Goal: Contribute content

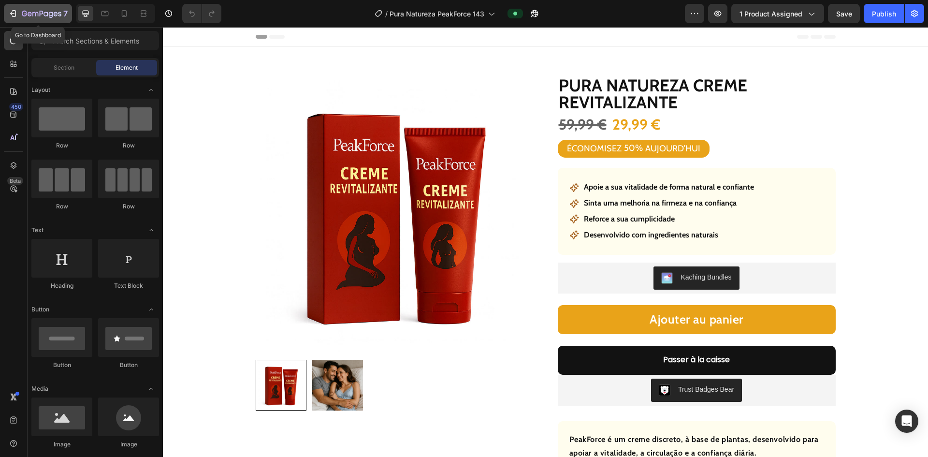
click at [10, 10] on icon "button" at bounding box center [13, 14] width 10 height 10
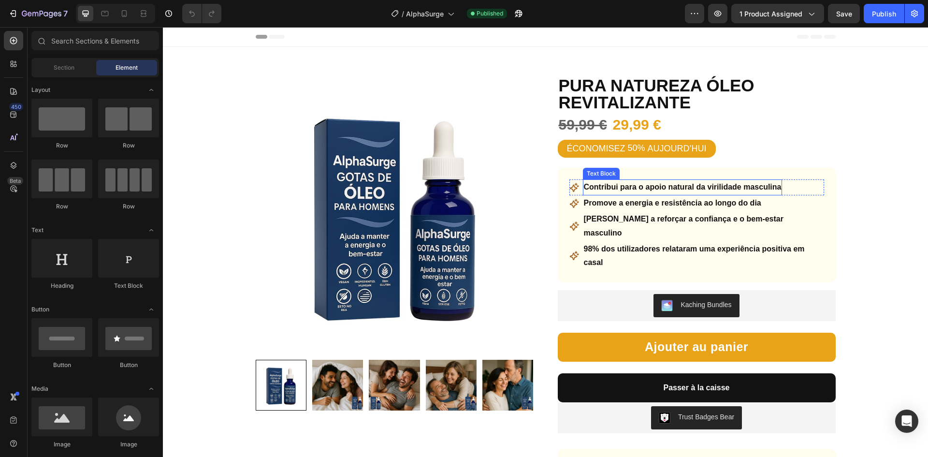
click at [645, 188] on p "Contribui para o apoio natural da virilidade masculina" at bounding box center [683, 187] width 198 height 14
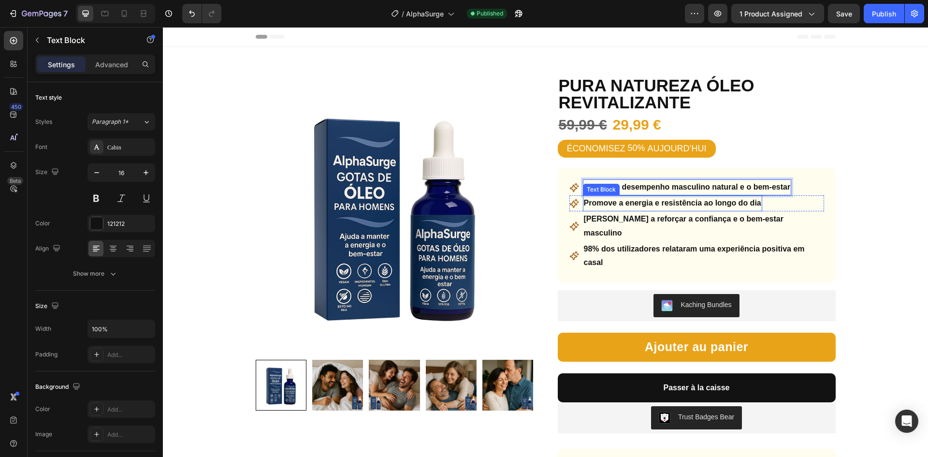
click at [637, 206] on p "Promove a energia e resistência ao longo do dia" at bounding box center [672, 203] width 177 height 14
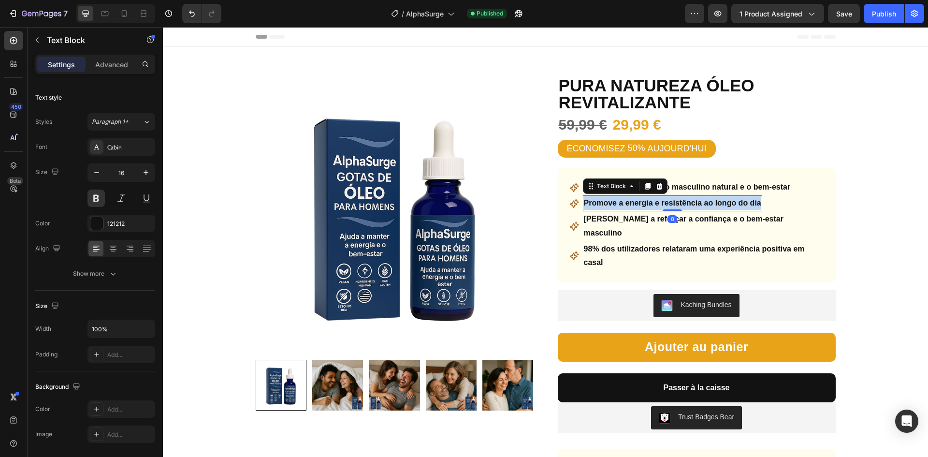
click at [637, 206] on p "Promove a energia e resistência ao longo do dia" at bounding box center [672, 203] width 177 height 14
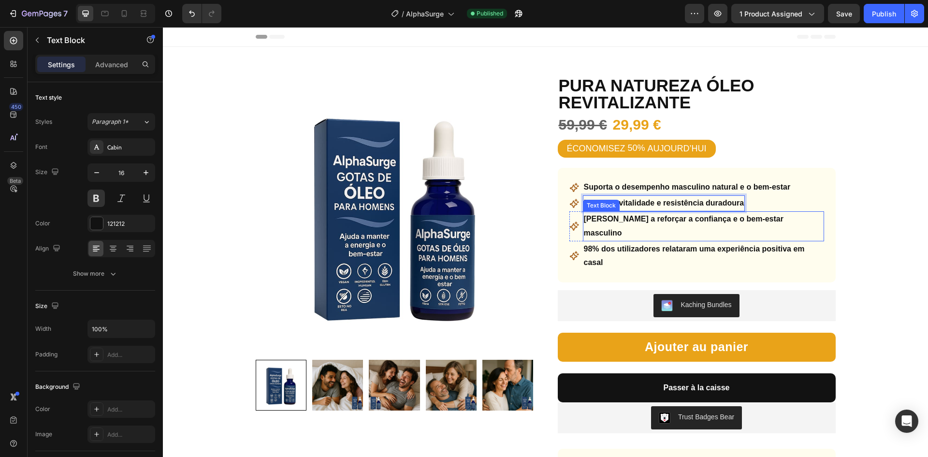
click at [647, 221] on p "Ajuda a reforçar a confiança e o bem-estar masculino" at bounding box center [703, 226] width 239 height 28
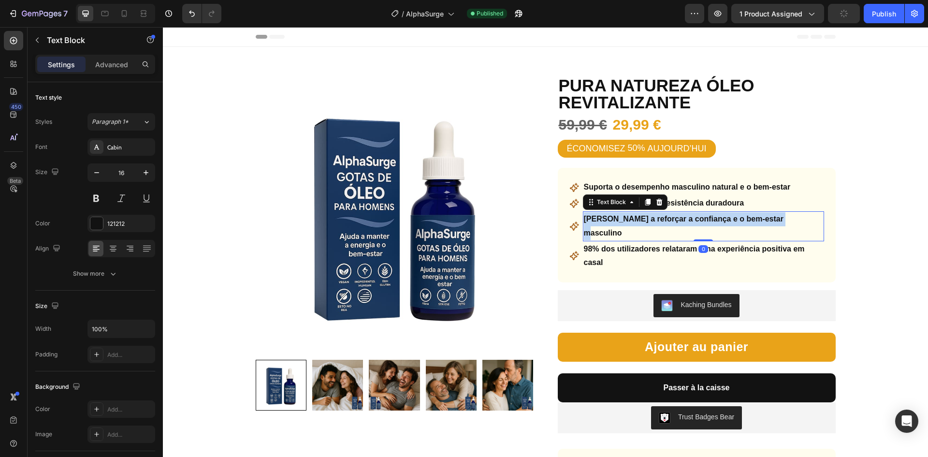
click at [647, 221] on p "Ajuda a reforçar a confiança e o bem-estar masculino" at bounding box center [703, 226] width 239 height 28
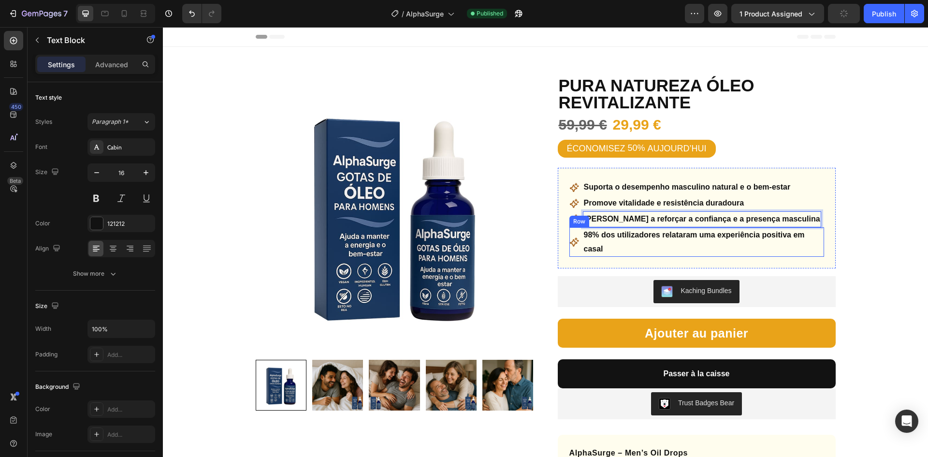
click at [809, 232] on div "Icon 98% dos utilizadores relataram uma experiência positiva em casal Text Bloc…" at bounding box center [697, 242] width 255 height 30
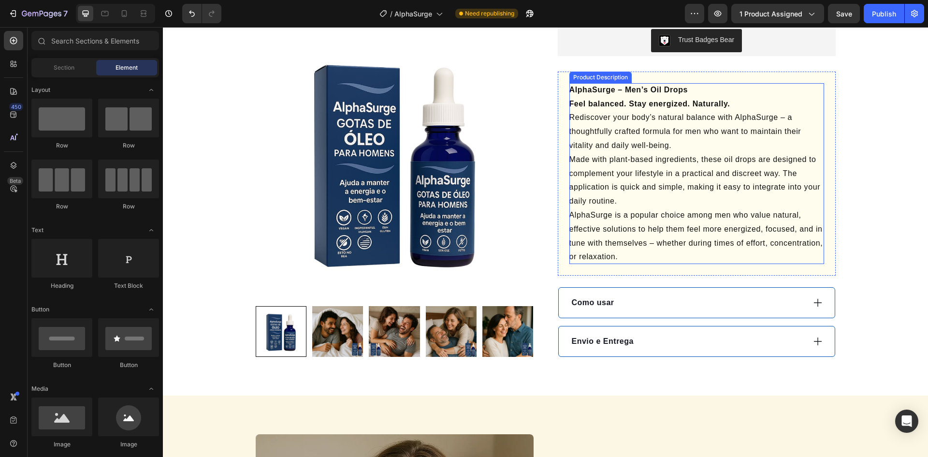
scroll to position [338, 0]
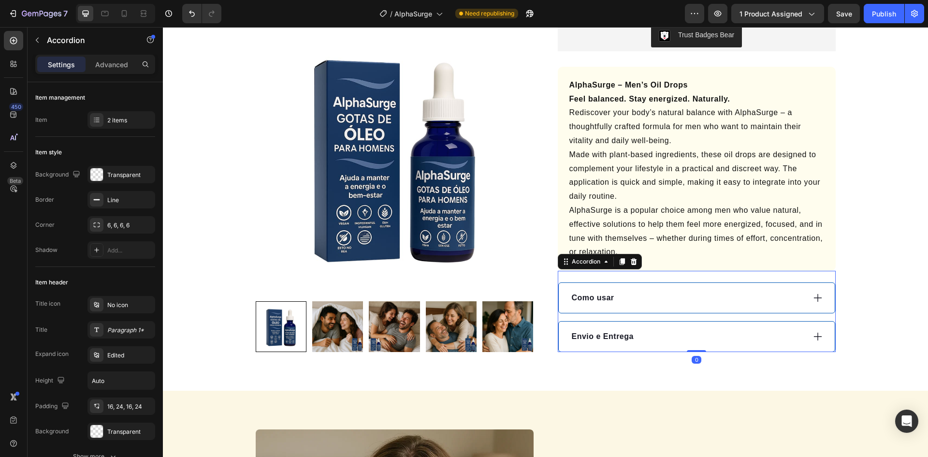
click at [587, 303] on p "Como usar" at bounding box center [593, 298] width 43 height 12
click at [664, 301] on div "Como utilizar?" at bounding box center [688, 298] width 235 height 15
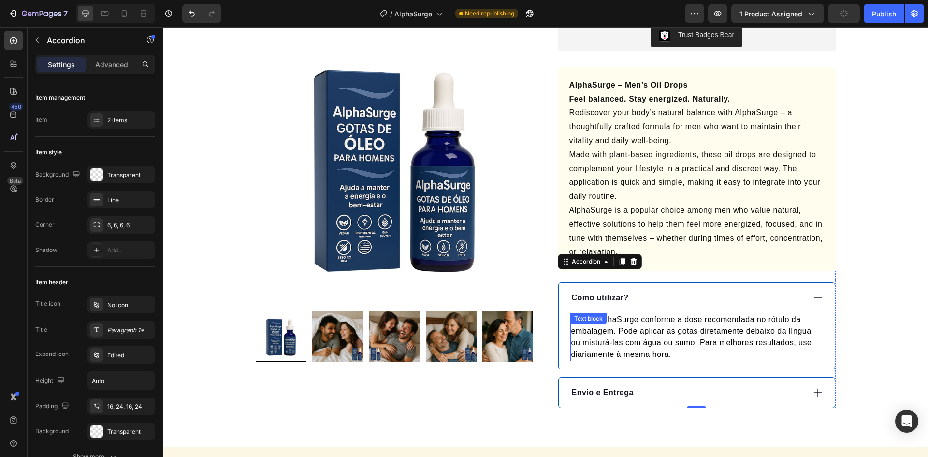
click at [675, 322] on p "Utilize AlphaSurge conforme a dose recomendada no rótulo da embalagem. Pode apl…" at bounding box center [697, 337] width 251 height 46
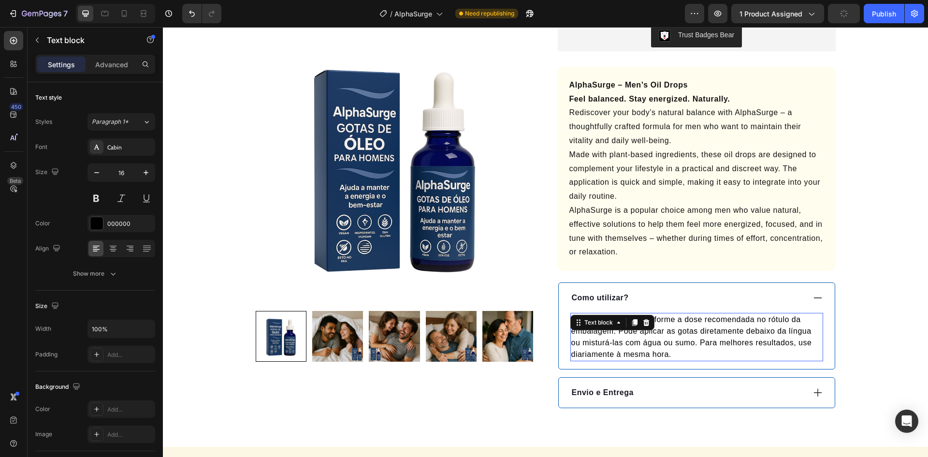
click at [675, 322] on p "Utilize AlphaSurge conforme a dose recomendada no rótulo da embalagem. Pode apl…" at bounding box center [697, 337] width 251 height 46
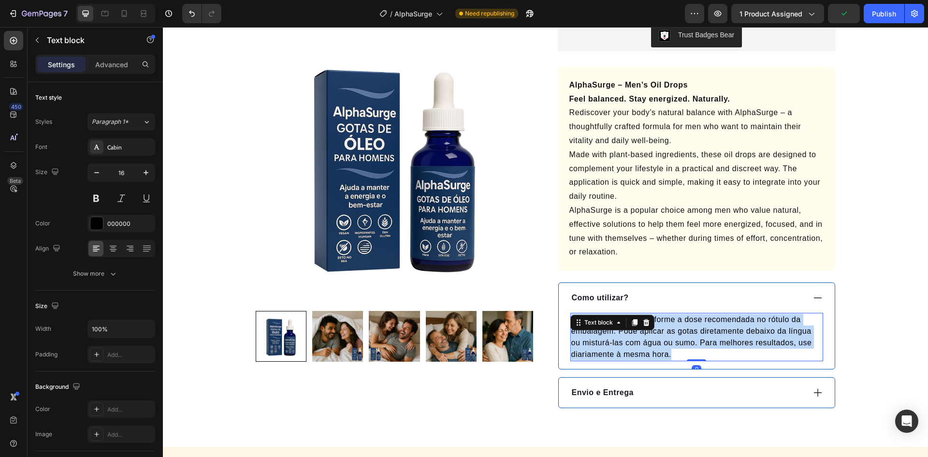
click at [675, 322] on p "Utilize AlphaSurge conforme a dose recomendada no rótulo da embalagem. Pode apl…" at bounding box center [697, 337] width 251 height 46
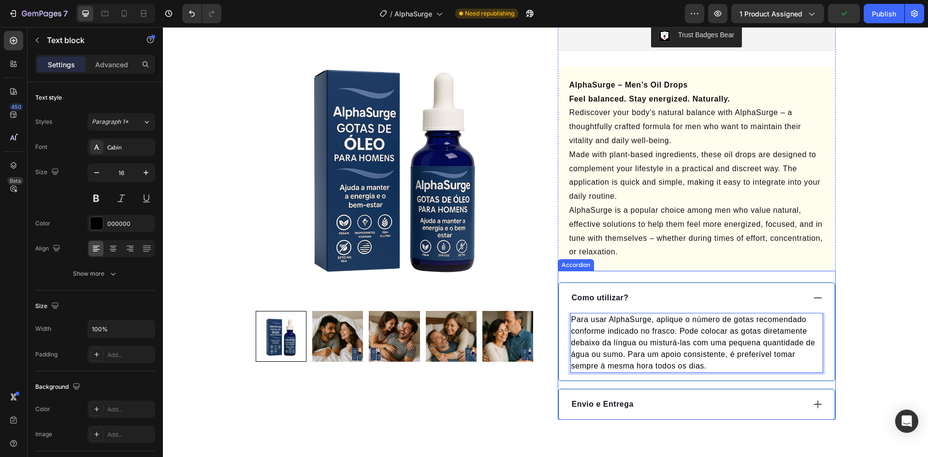
click at [669, 403] on div "Envio e Entrega" at bounding box center [688, 404] width 235 height 15
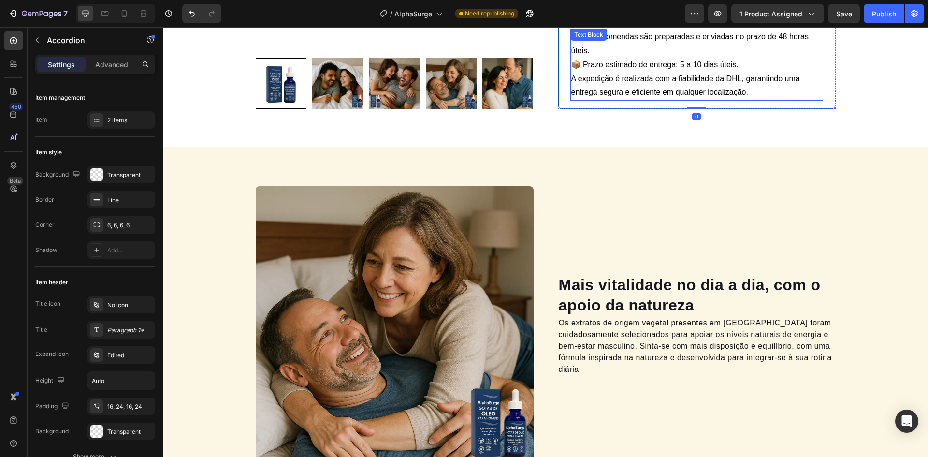
scroll to position [677, 0]
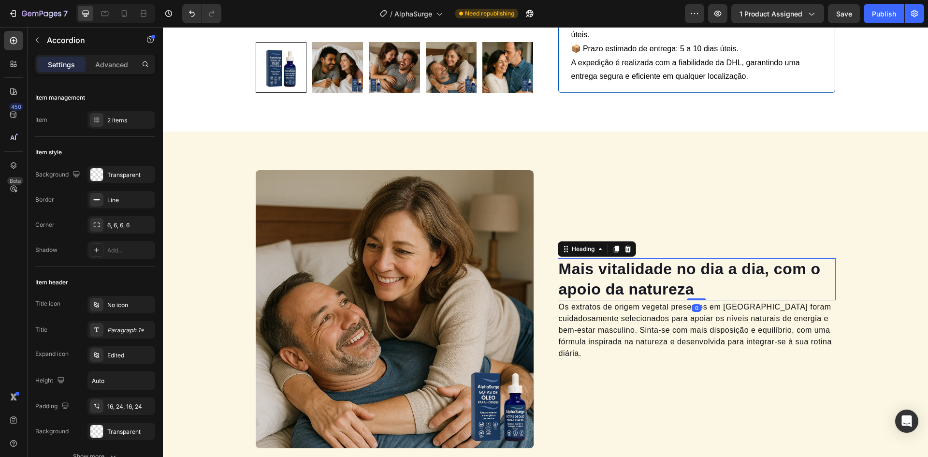
click at [610, 274] on h2 "Mais vitalidade no dia a dia, com o apoio da natureza" at bounding box center [697, 279] width 278 height 42
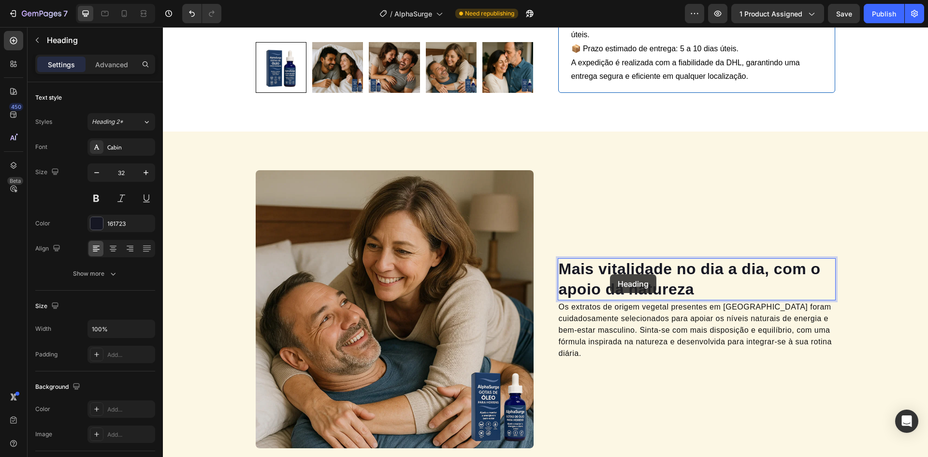
scroll to position [656, 0]
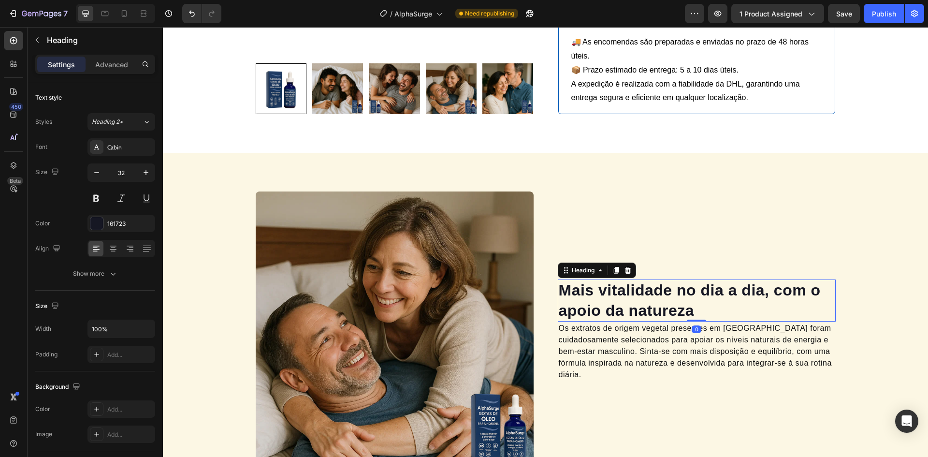
click at [639, 286] on h2 "Mais vitalidade no dia a dia, com o apoio da natureza" at bounding box center [697, 301] width 278 height 42
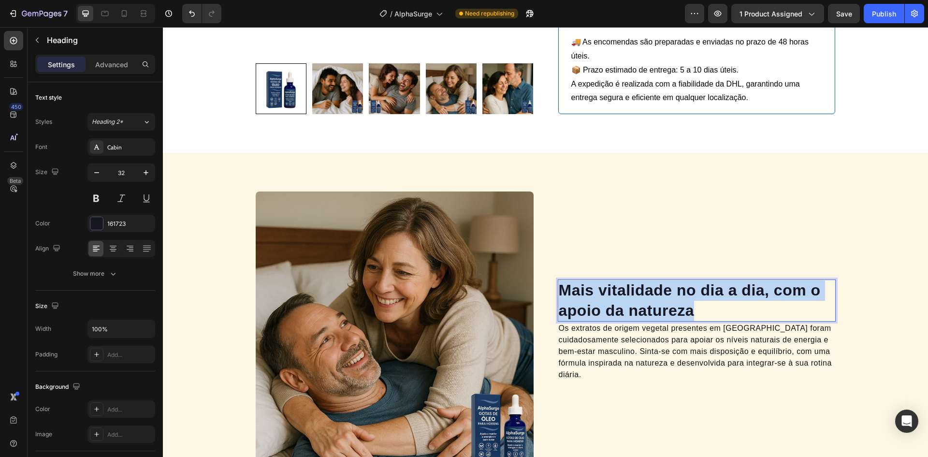
click at [639, 286] on h2 "Mais vitalidade no dia a dia, com o apoio da natureza" at bounding box center [697, 301] width 278 height 42
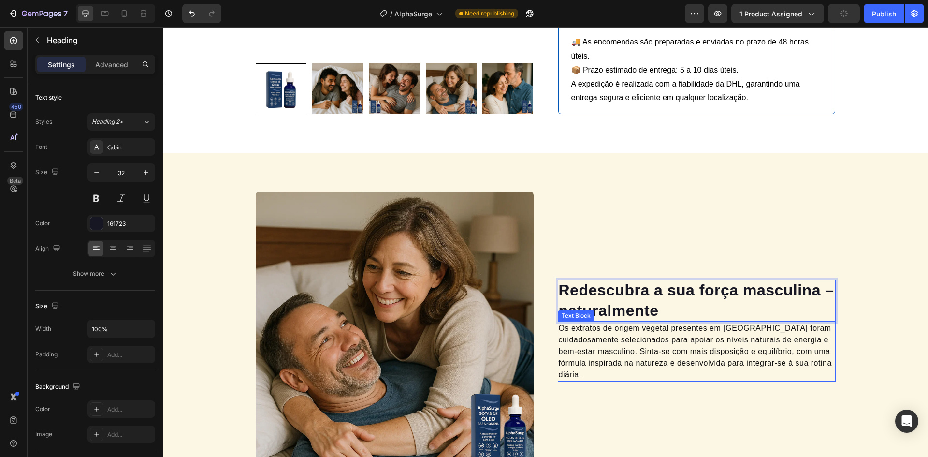
click at [635, 335] on p "Os extratos de origem vegetal presentes em AlphaSurge foram cuidadosamente sele…" at bounding box center [697, 352] width 276 height 58
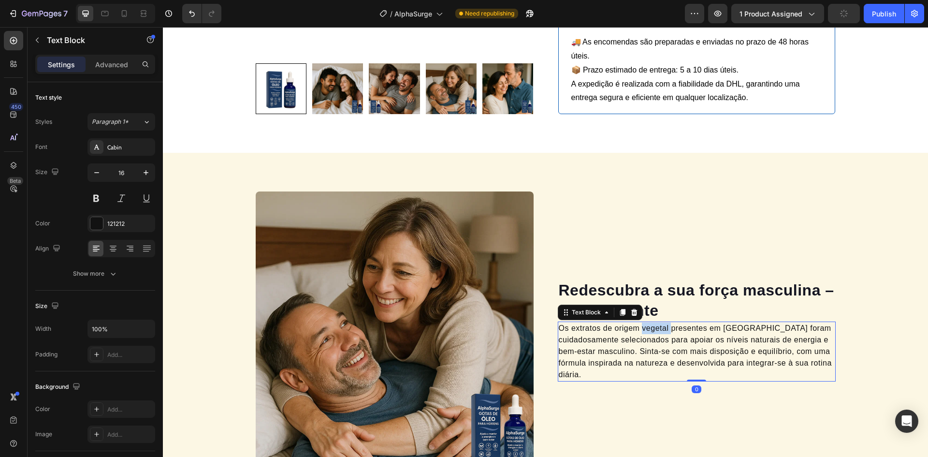
click at [635, 335] on p "Os extratos de origem vegetal presentes em AlphaSurge foram cuidadosamente sele…" at bounding box center [697, 352] width 276 height 58
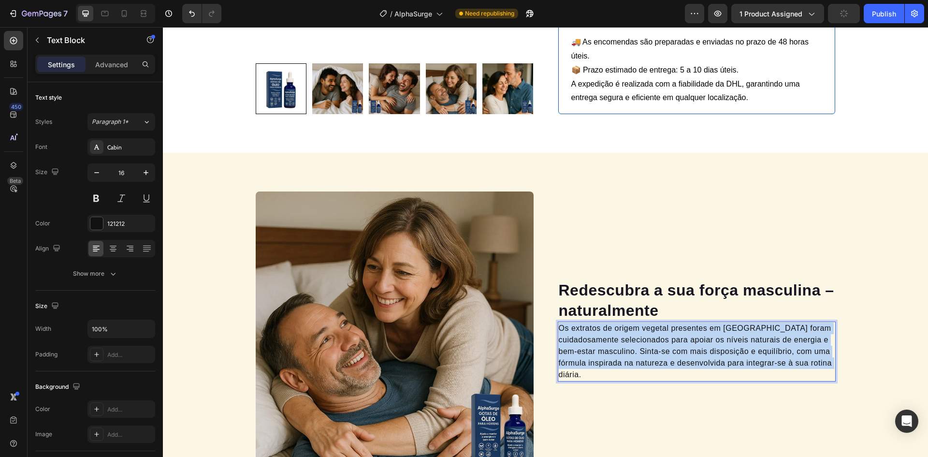
click at [635, 335] on p "Os extratos de origem vegetal presentes em AlphaSurge foram cuidadosamente sele…" at bounding box center [697, 352] width 276 height 58
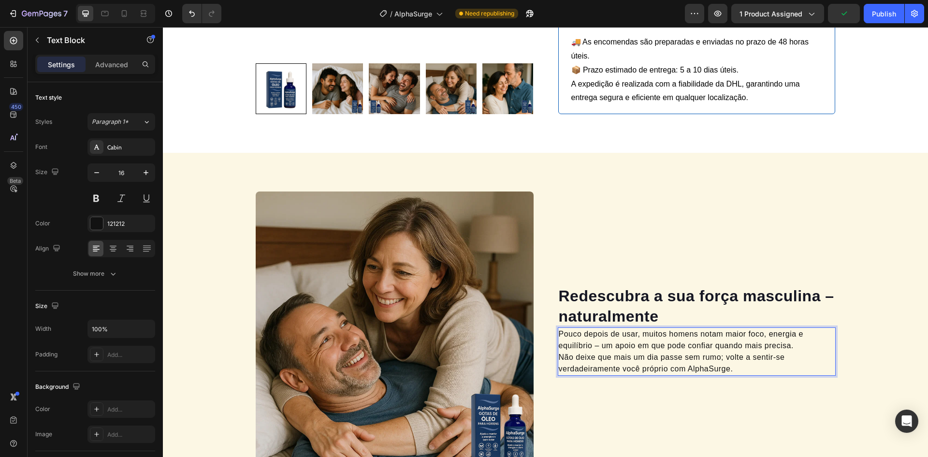
click at [559, 357] on p "Pouco depois de usar, muitos homens notam maior foco, energia e equilíbrio – um…" at bounding box center [697, 351] width 276 height 46
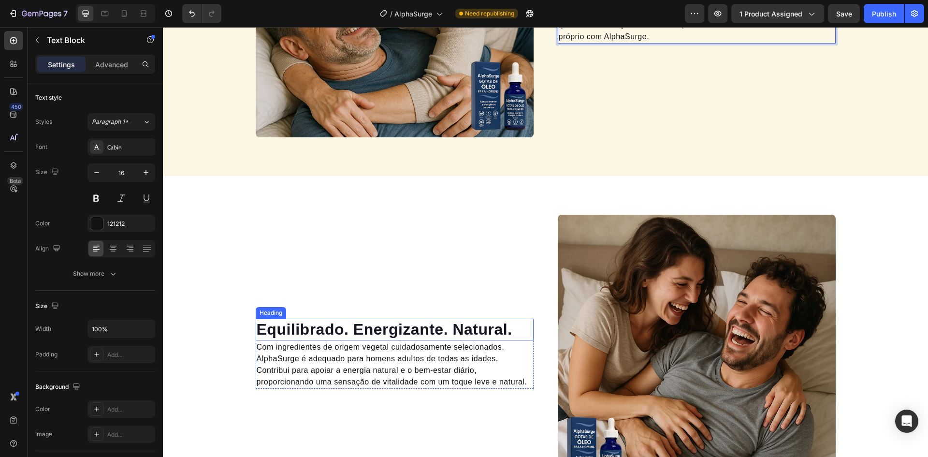
scroll to position [1043, 0]
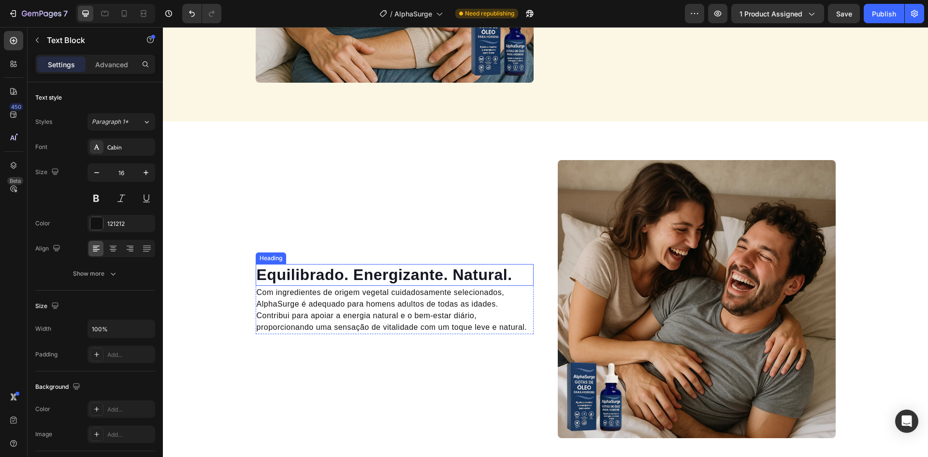
click at [361, 277] on h2 "Equilibrado. Energizante. Natural." at bounding box center [395, 275] width 278 height 22
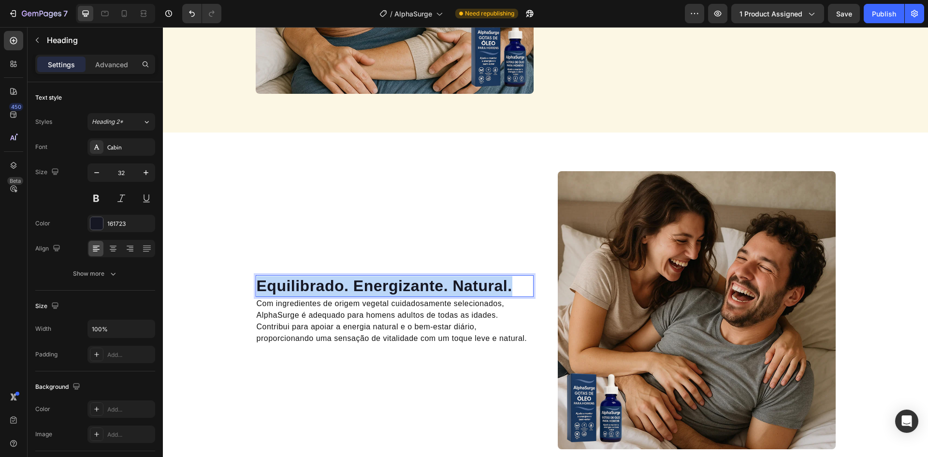
click at [361, 277] on p "Equilibrado. Energizante. Natural." at bounding box center [395, 286] width 276 height 20
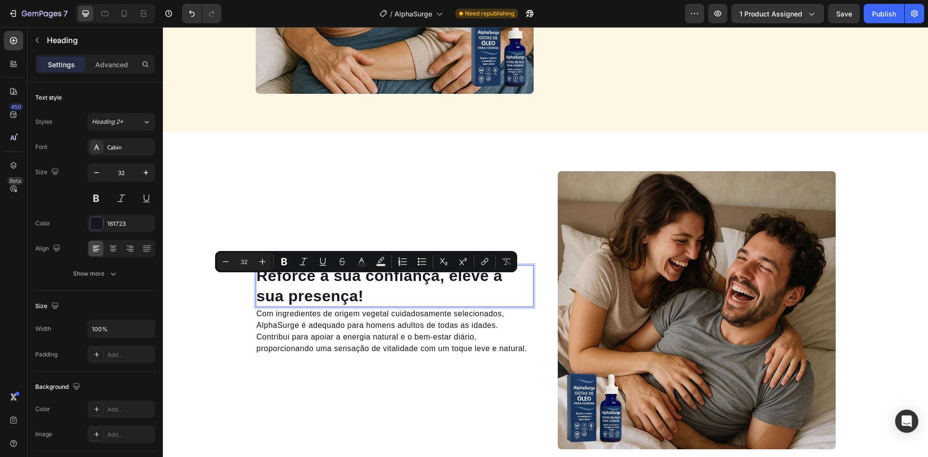
scroll to position [1021, 0]
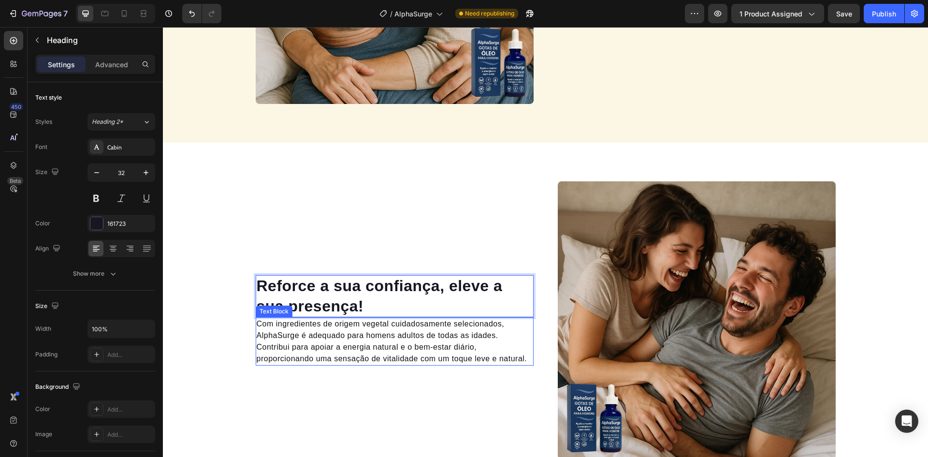
click at [367, 340] on p "Com ingredientes de origem vegetal cuidadosamente selecionados, AlphaSurge é ad…" at bounding box center [395, 341] width 276 height 46
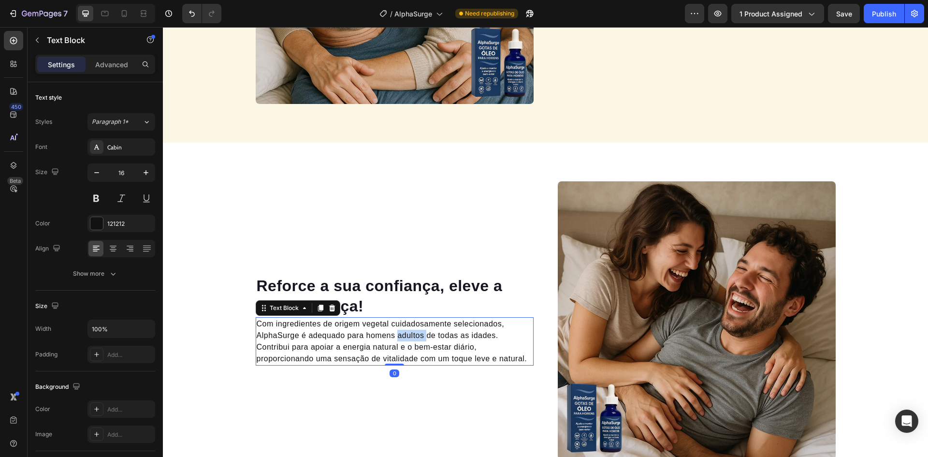
click at [367, 340] on p "Com ingredientes de origem vegetal cuidadosamente selecionados, AlphaSurge é ad…" at bounding box center [395, 341] width 276 height 46
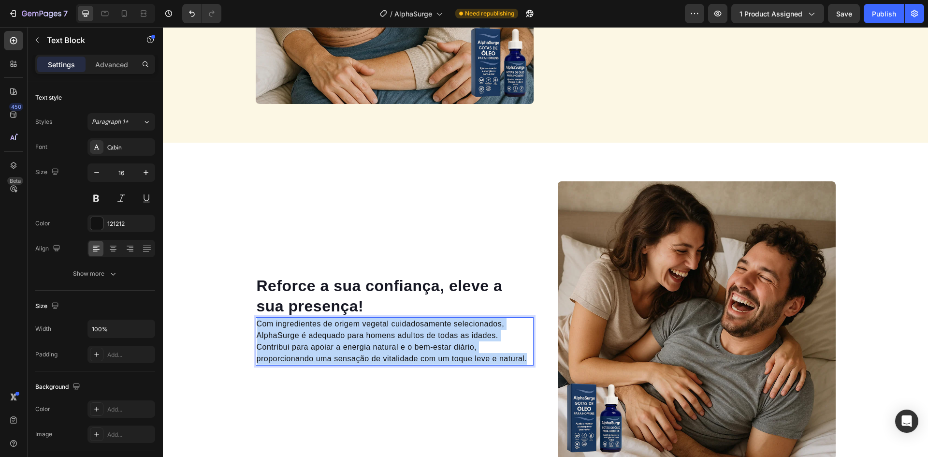
click at [367, 340] on p "Com ingredientes de origem vegetal cuidadosamente selecionados, AlphaSurge é ad…" at bounding box center [395, 341] width 276 height 46
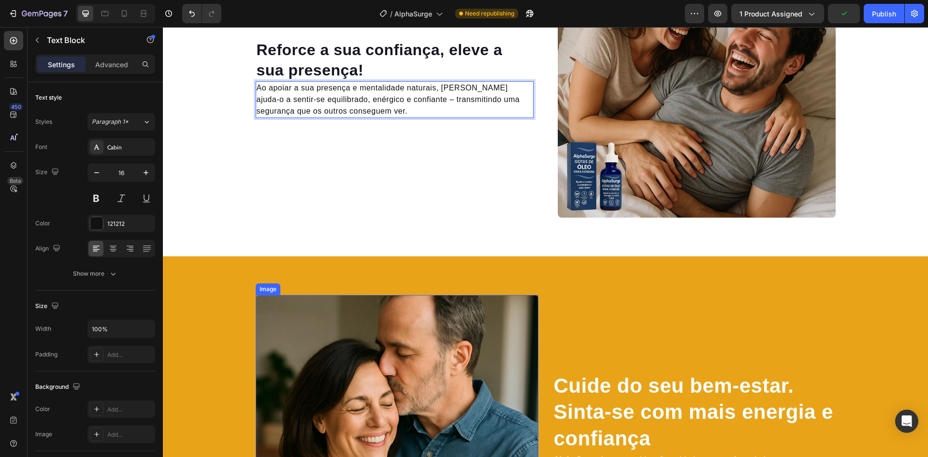
scroll to position [1317, 0]
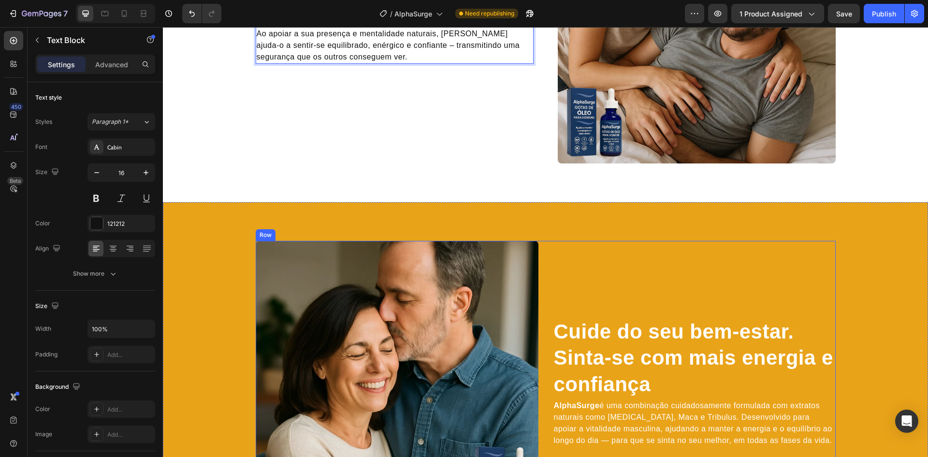
click at [606, 342] on h2 "Cuide do seu bem-estar. Sinta-se com mais energia e confiança" at bounding box center [694, 358] width 283 height 81
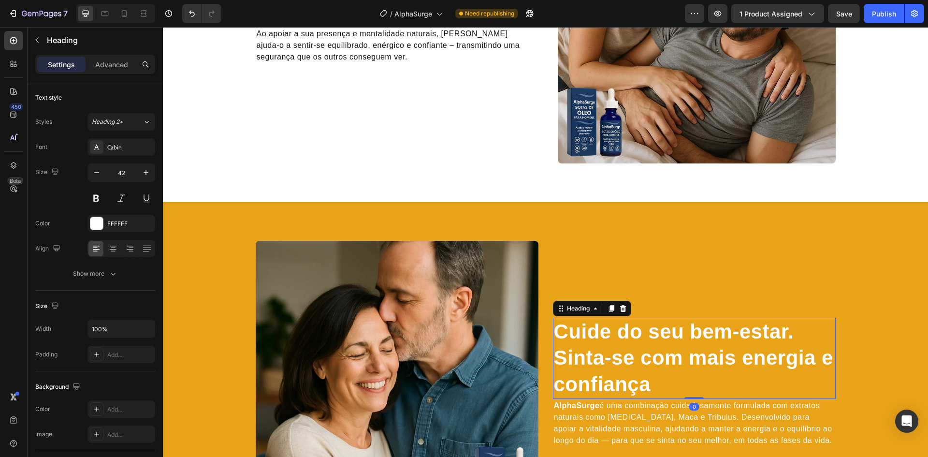
click at [606, 342] on h2 "Cuide do seu bem-estar. Sinta-se com mais energia e confiança" at bounding box center [694, 358] width 283 height 81
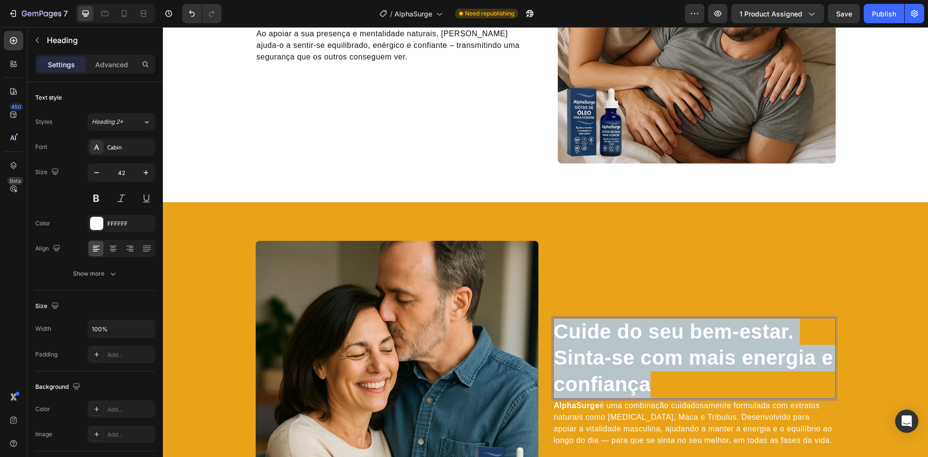
click at [606, 342] on p "Cuide do seu bem-estar. Sinta-se com mais energia e confiança" at bounding box center [694, 358] width 281 height 79
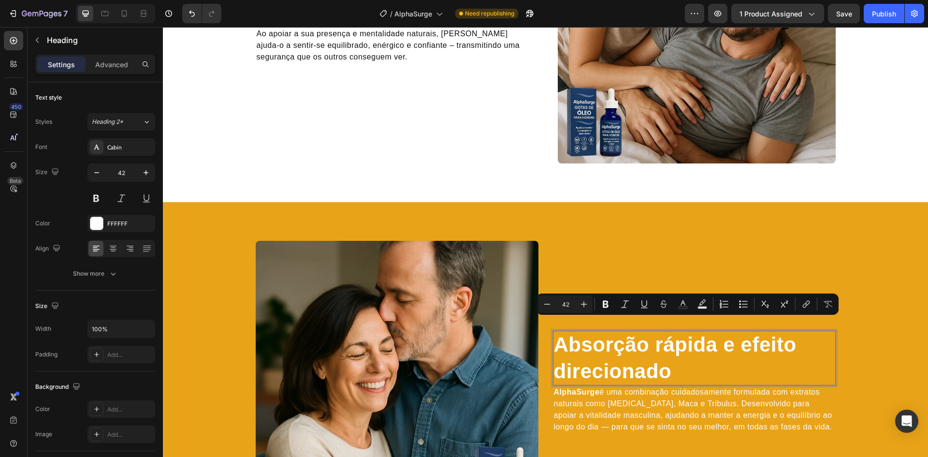
scroll to position [1330, 0]
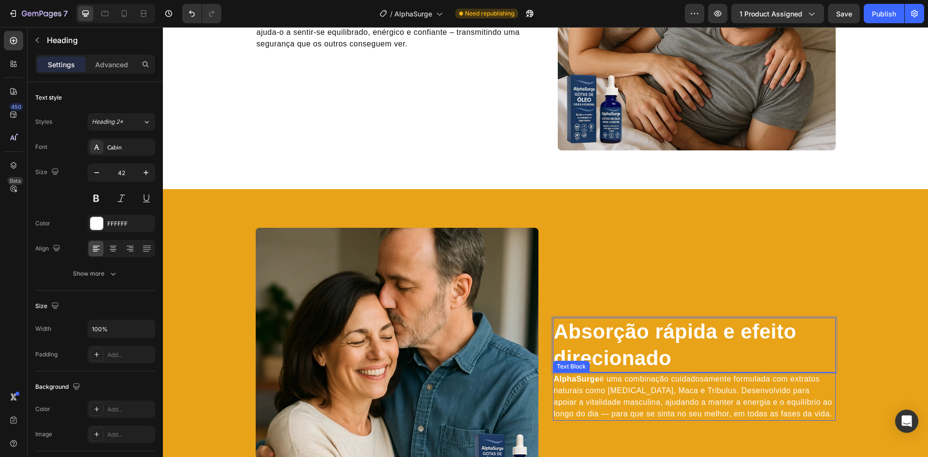
click at [651, 399] on p "AlphaSurge é uma combinação cuidadosamente formulada com extratos naturais como…" at bounding box center [694, 396] width 281 height 46
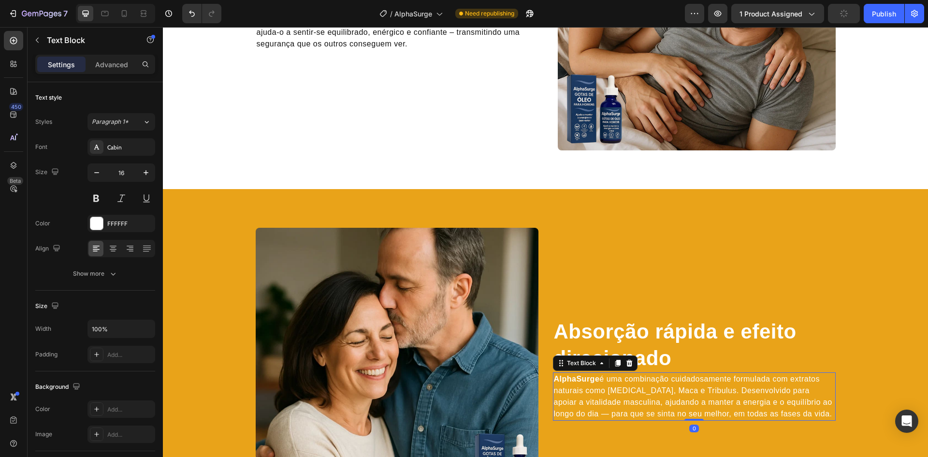
click at [651, 399] on p "AlphaSurge é uma combinação cuidadosamente formulada com extratos naturais como…" at bounding box center [694, 396] width 281 height 46
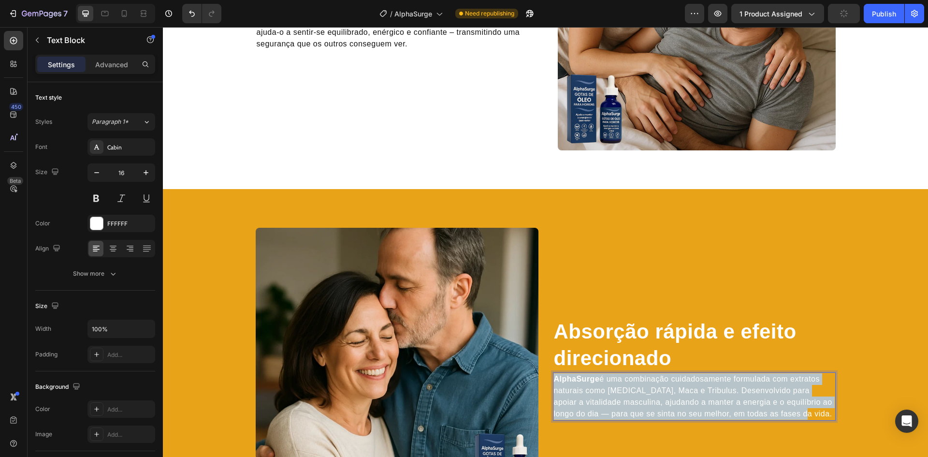
click at [651, 399] on p "AlphaSurge é uma combinação cuidadosamente formulada com extratos naturais como…" at bounding box center [694, 396] width 281 height 46
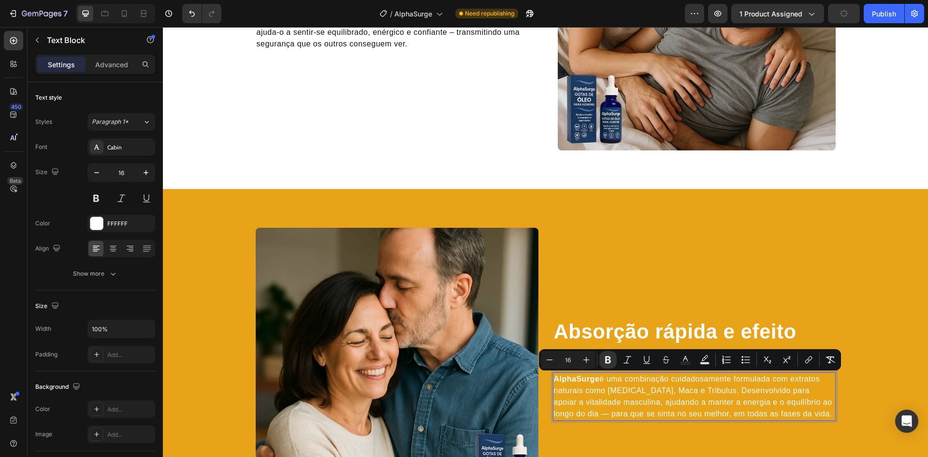
scroll to position [1342, 0]
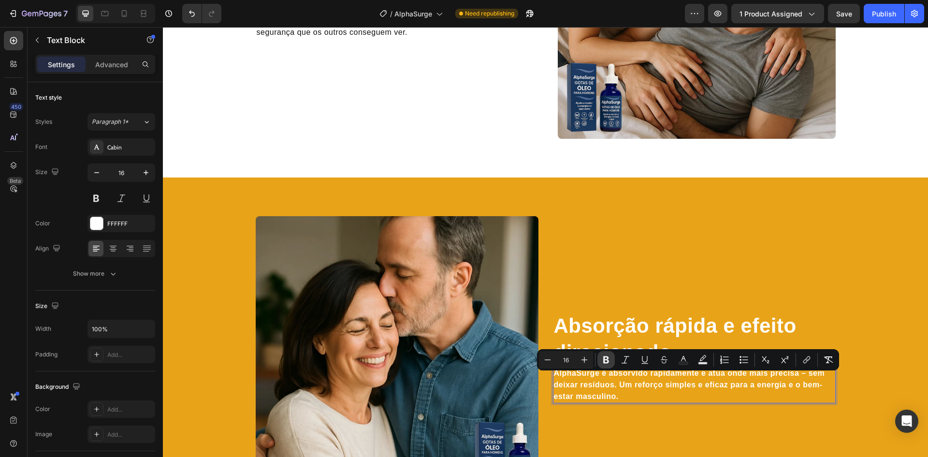
click at [605, 355] on icon "Editor contextual toolbar" at bounding box center [607, 360] width 10 height 10
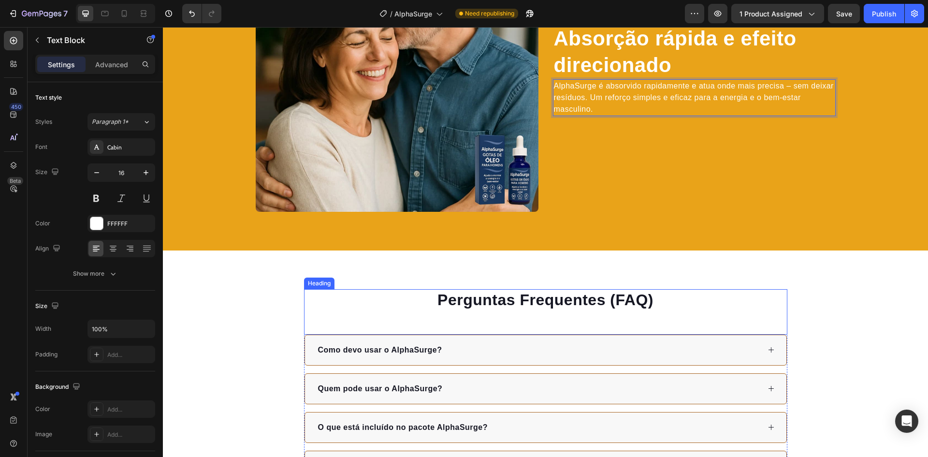
scroll to position [1632, 0]
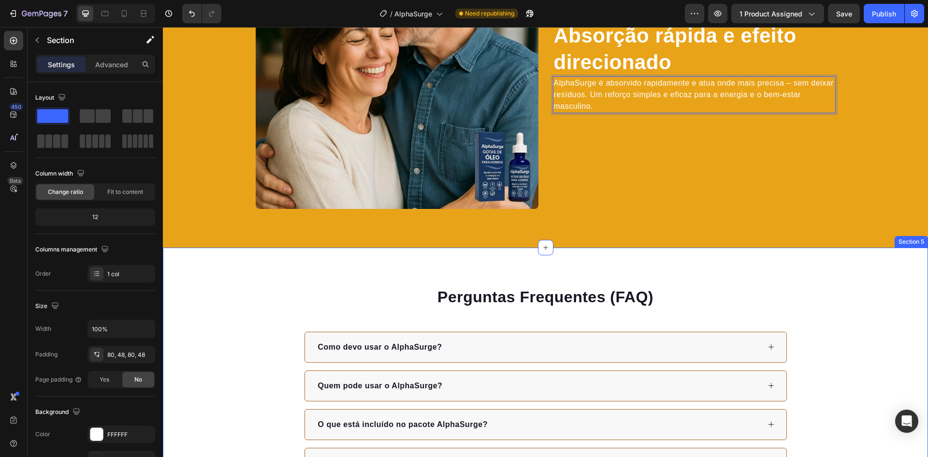
click at [753, 267] on div "Perguntas Frequentes (FAQ) Heading Como devo usar o AlphaSurge? Quem pode usar …" at bounding box center [545, 402] width 765 height 309
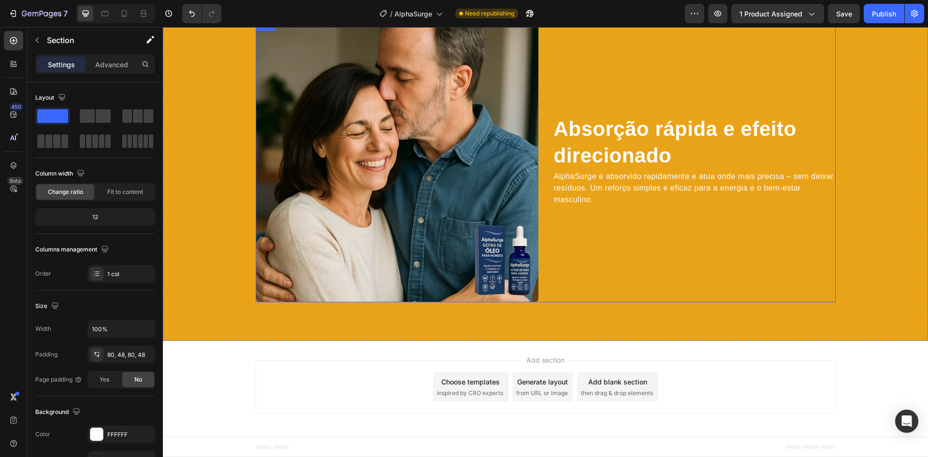
scroll to position [1539, 0]
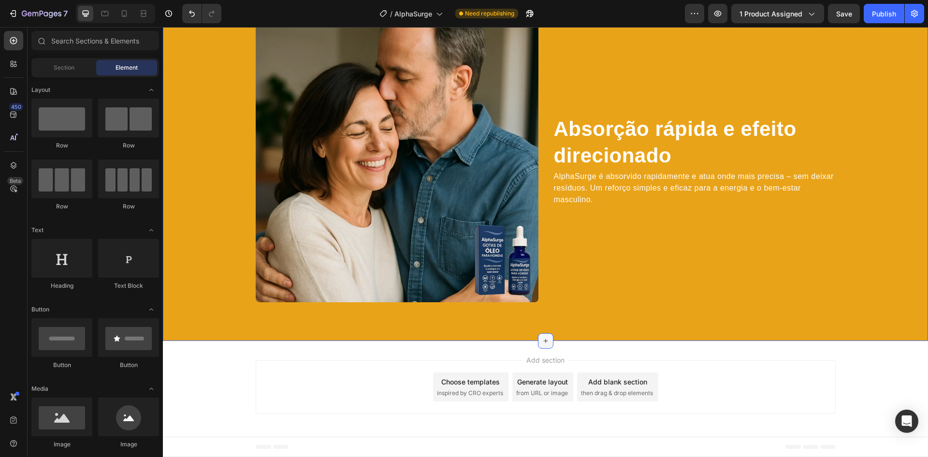
click at [542, 340] on icon at bounding box center [546, 341] width 8 height 8
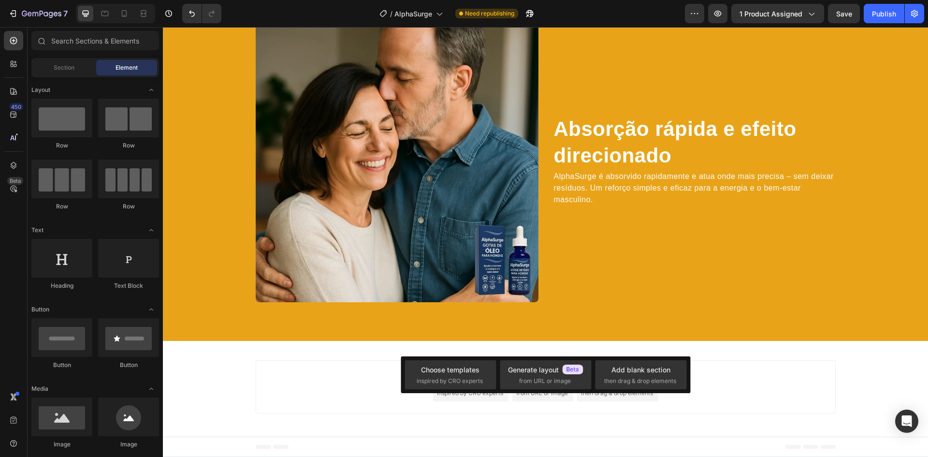
click at [443, 357] on div "Choose templates inspired by CRO experts Generate layout from URL or image Add …" at bounding box center [546, 374] width 290 height 37
click at [500, 364] on div "Choose templates inspired by CRO experts" at bounding box center [545, 374] width 91 height 29
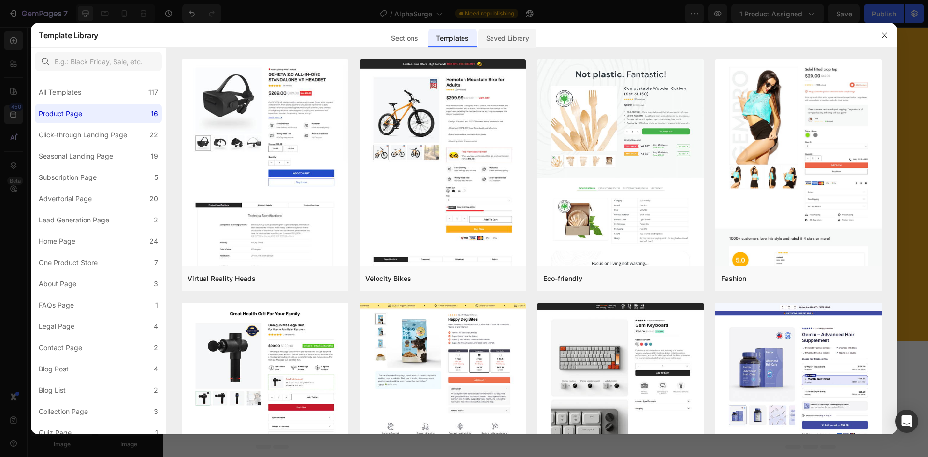
click at [530, 43] on div "Saved Library" at bounding box center [508, 38] width 59 height 19
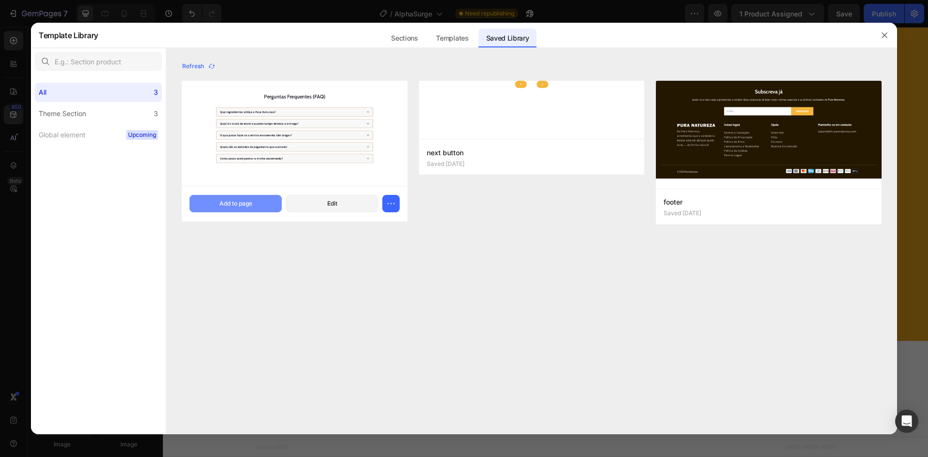
click at [238, 199] on button "Add to page" at bounding box center [236, 203] width 92 height 17
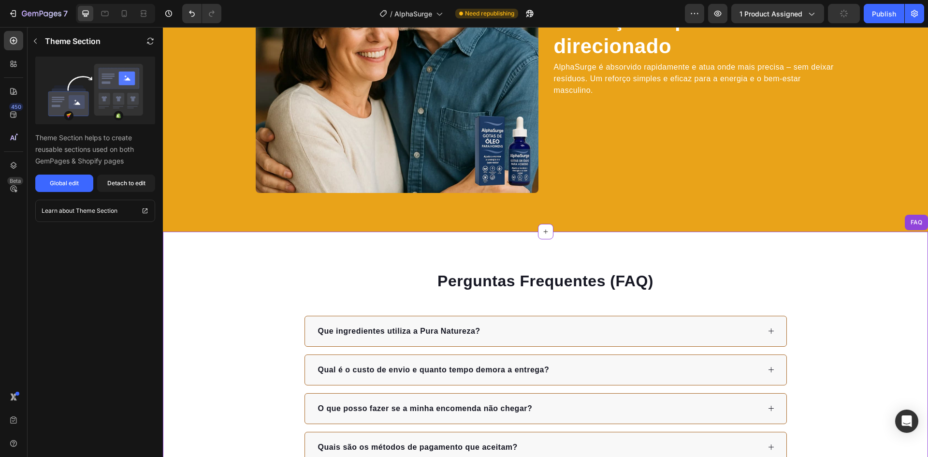
scroll to position [1557, 0]
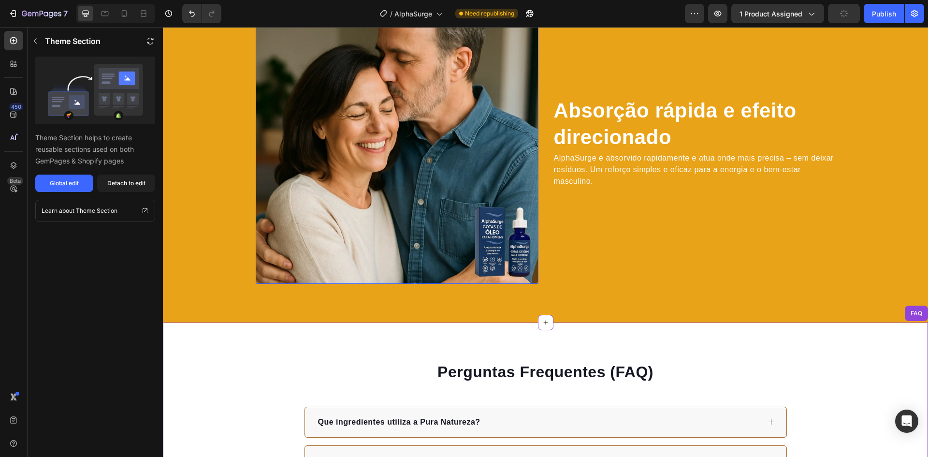
click at [384, 156] on img at bounding box center [397, 142] width 283 height 283
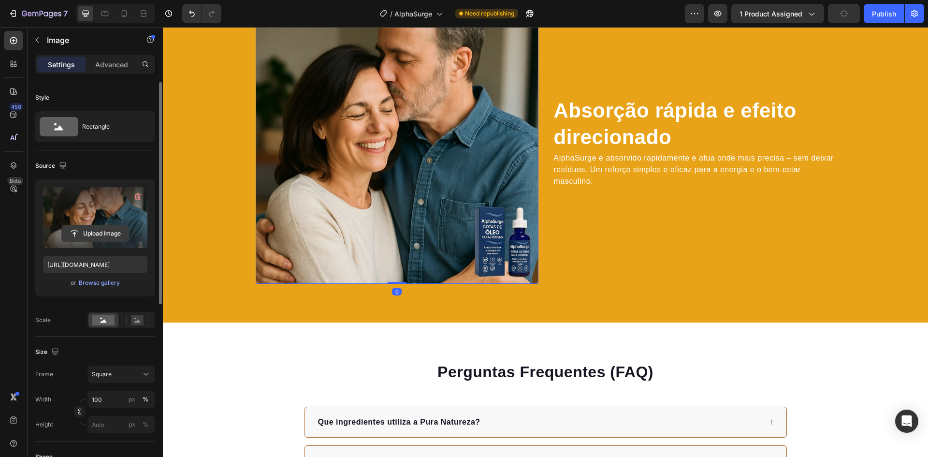
click at [81, 232] on input "file" at bounding box center [95, 233] width 67 height 16
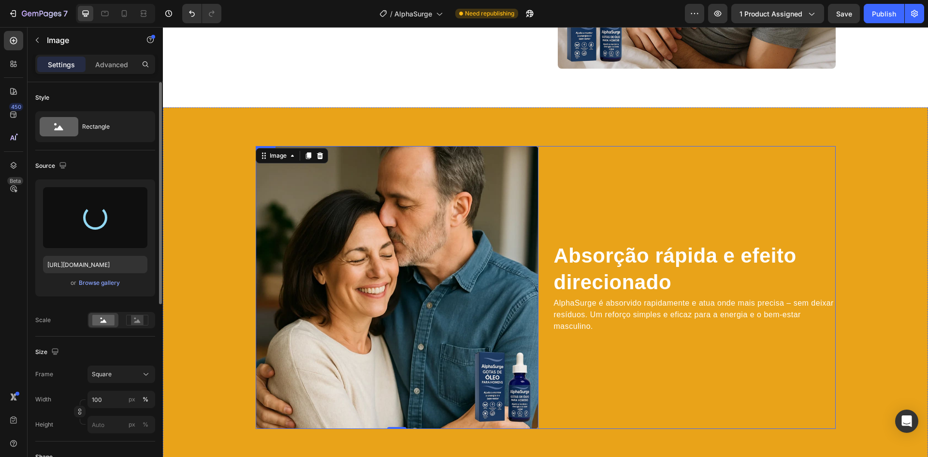
type input "https://cdn.shopify.com/s/files/1/0900/8293/5117/files/gempages_571862836234421…"
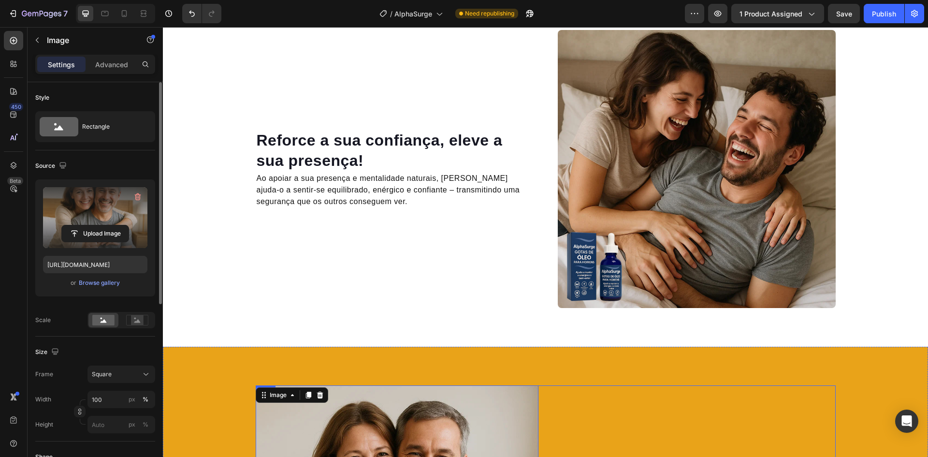
scroll to position [1170, 0]
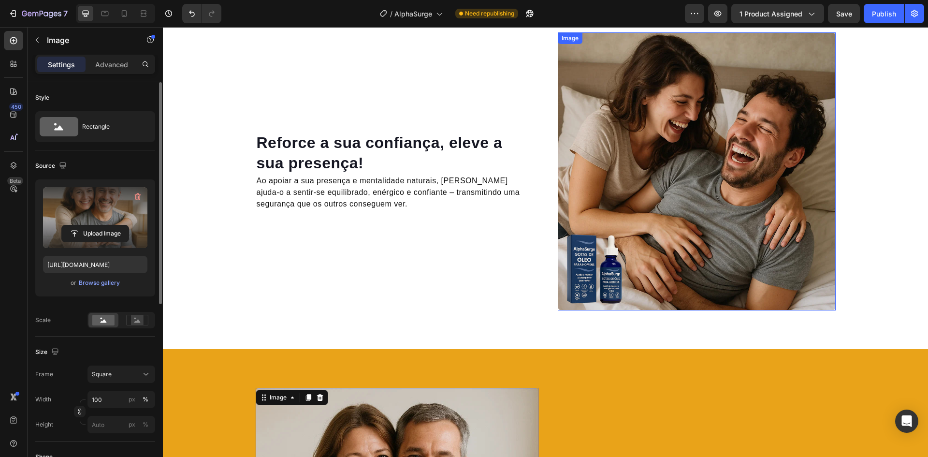
click at [720, 159] on img at bounding box center [697, 171] width 278 height 278
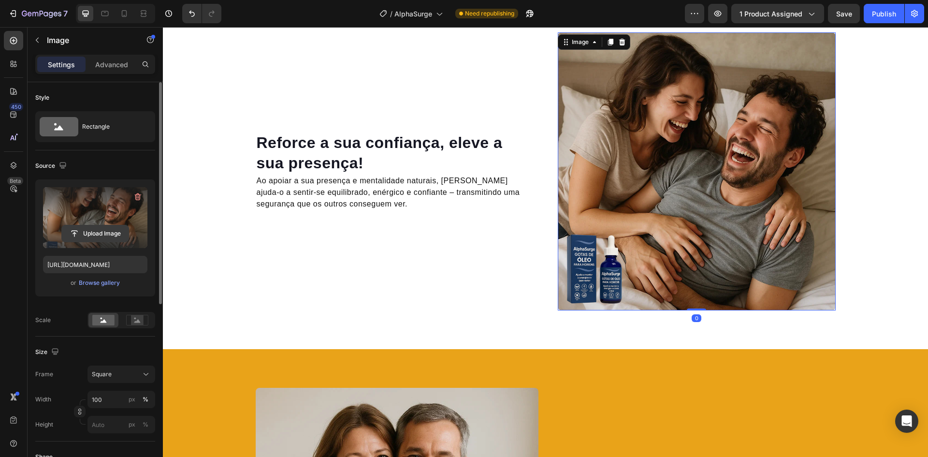
click at [107, 232] on input "file" at bounding box center [95, 233] width 67 height 16
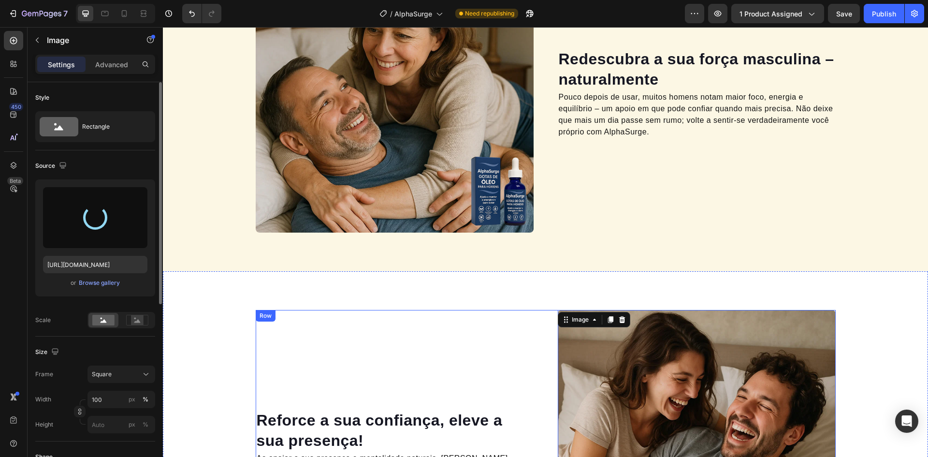
scroll to position [880, 0]
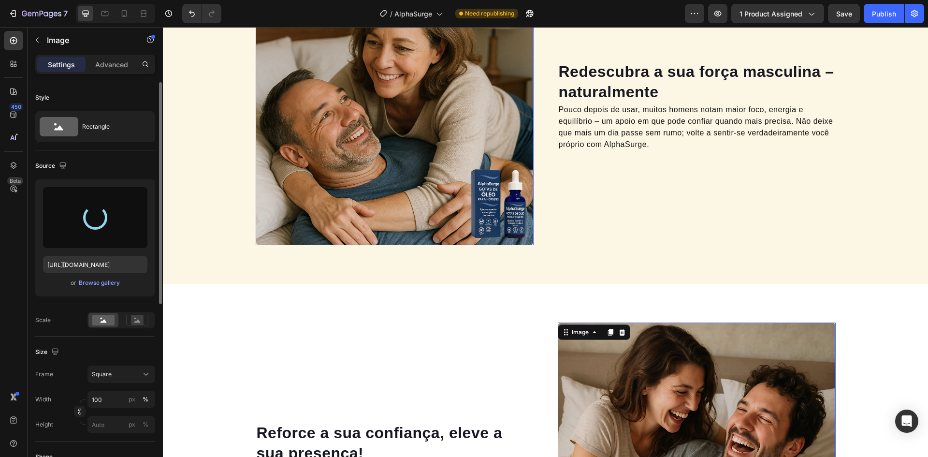
type input "https://cdn.shopify.com/s/files/1/0900/8293/5117/files/gempages_571862836234421…"
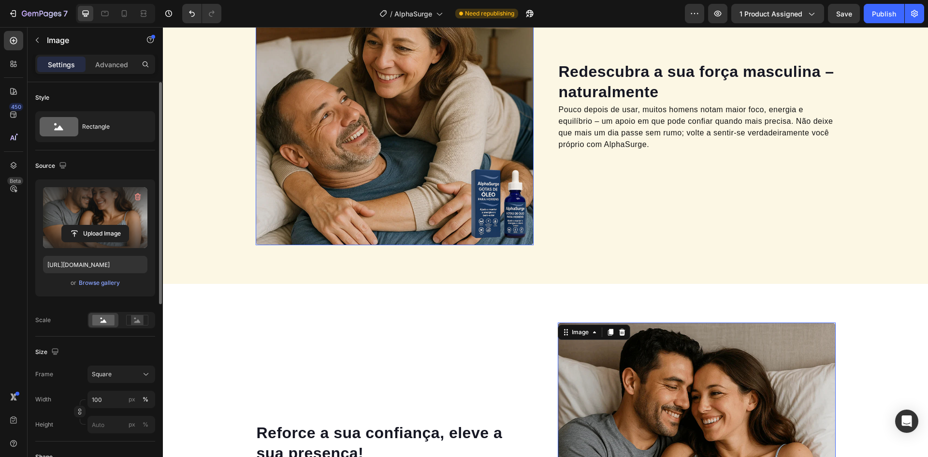
click at [410, 161] on img at bounding box center [395, 106] width 278 height 278
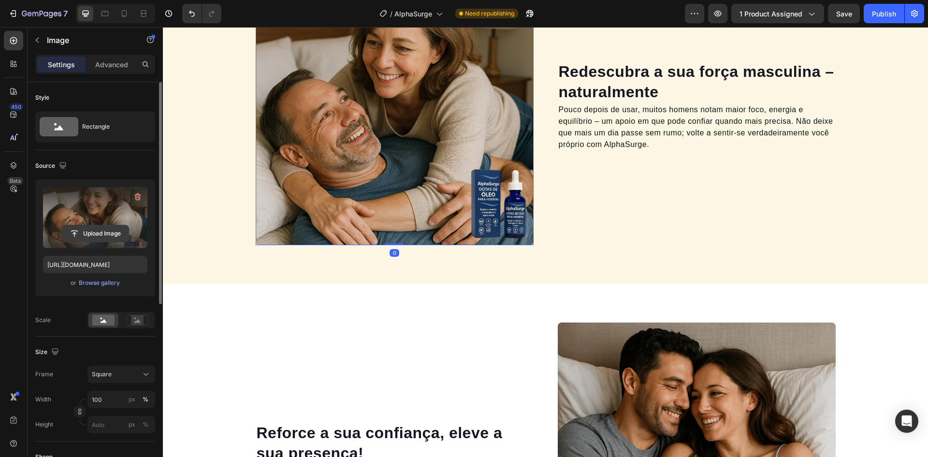
click at [95, 238] on input "file" at bounding box center [95, 233] width 67 height 16
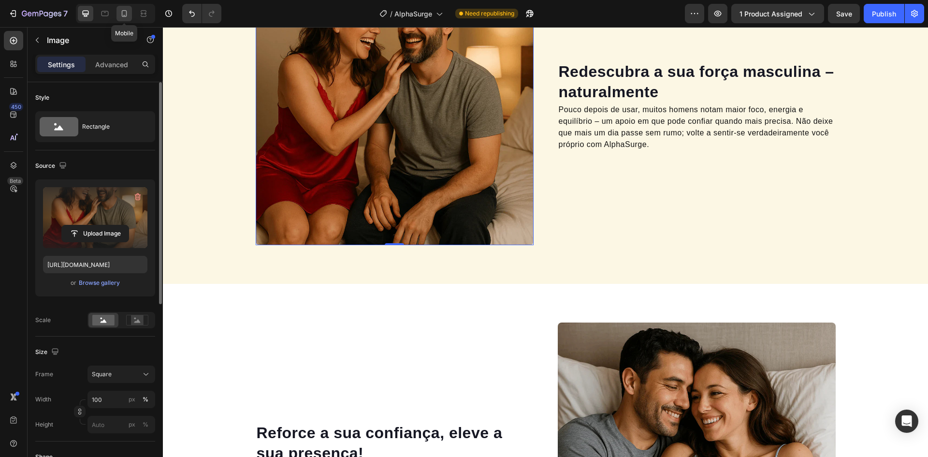
click at [125, 19] on div at bounding box center [124, 13] width 15 height 15
type input "https://cdn.shopify.com/s/files/1/0900/8293/5117/files/gempages_571862836234421…"
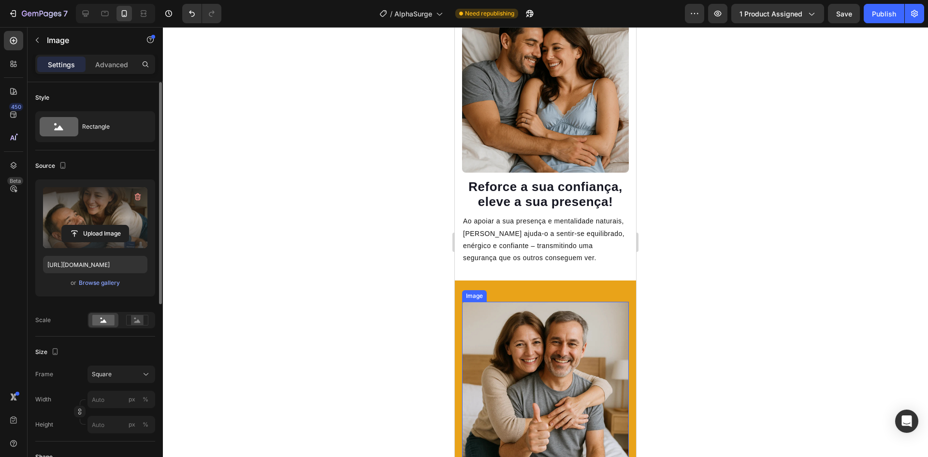
scroll to position [1191, 0]
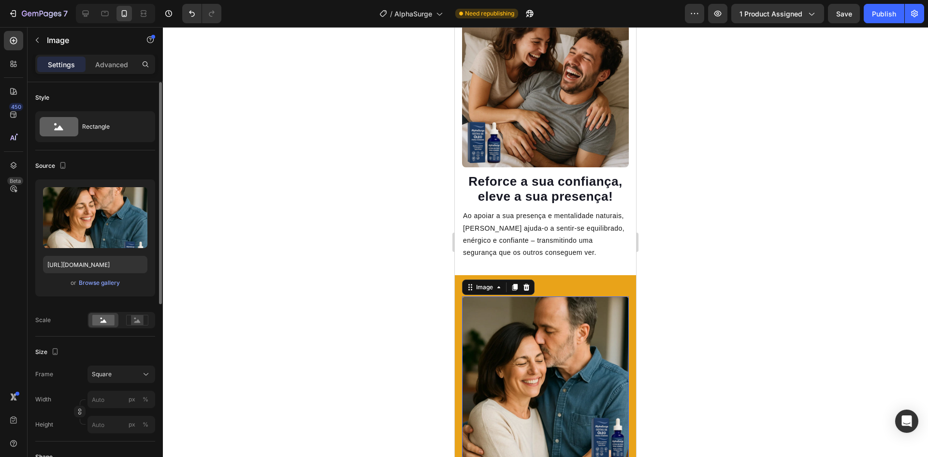
click at [540, 353] on img at bounding box center [545, 379] width 167 height 167
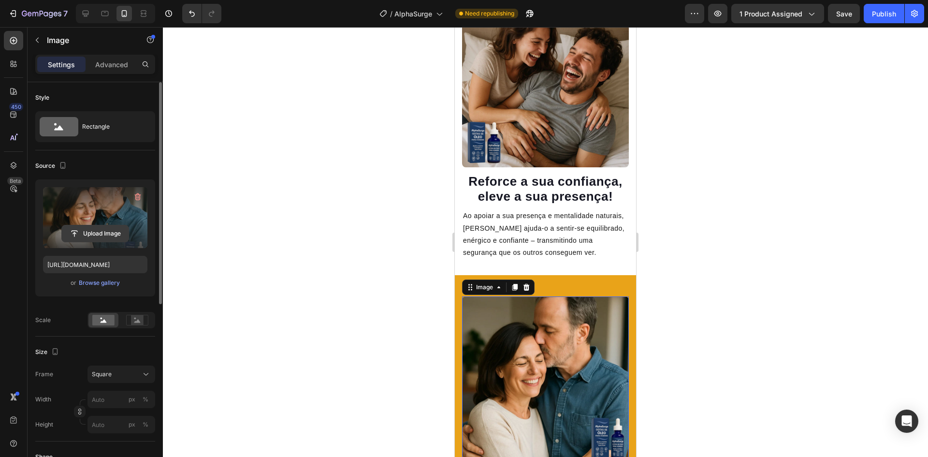
click at [91, 239] on input "file" at bounding box center [95, 233] width 67 height 16
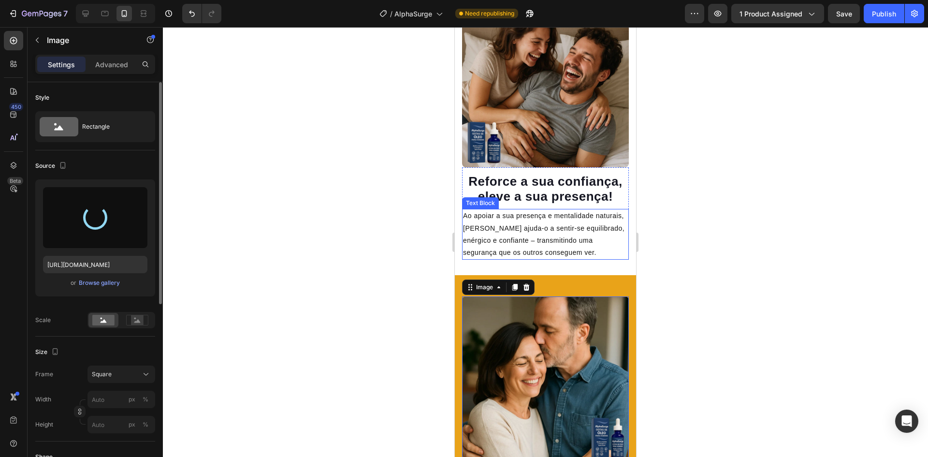
type input "https://cdn.shopify.com/s/files/1/0900/8293/5117/files/gempages_571862836234421…"
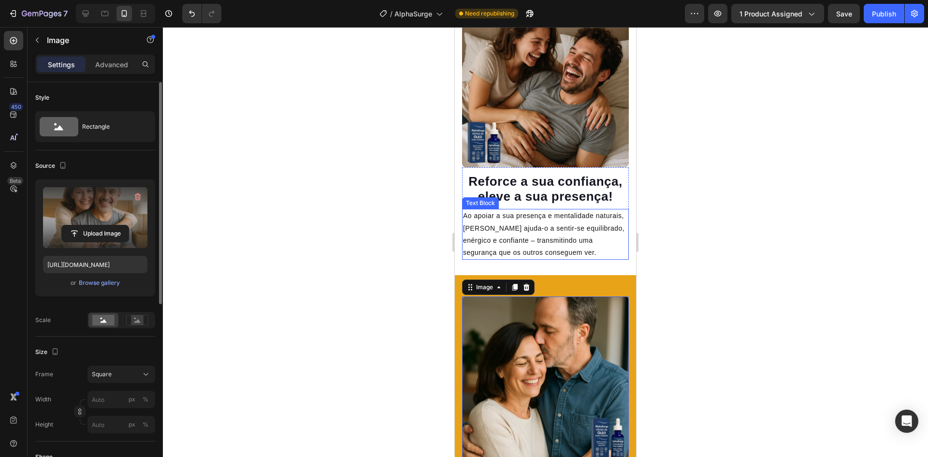
scroll to position [1045, 0]
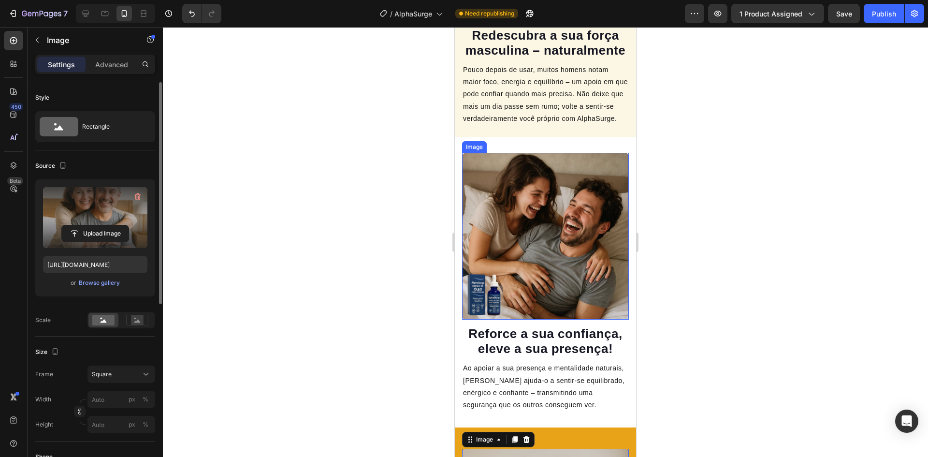
click at [520, 220] on img at bounding box center [545, 236] width 167 height 167
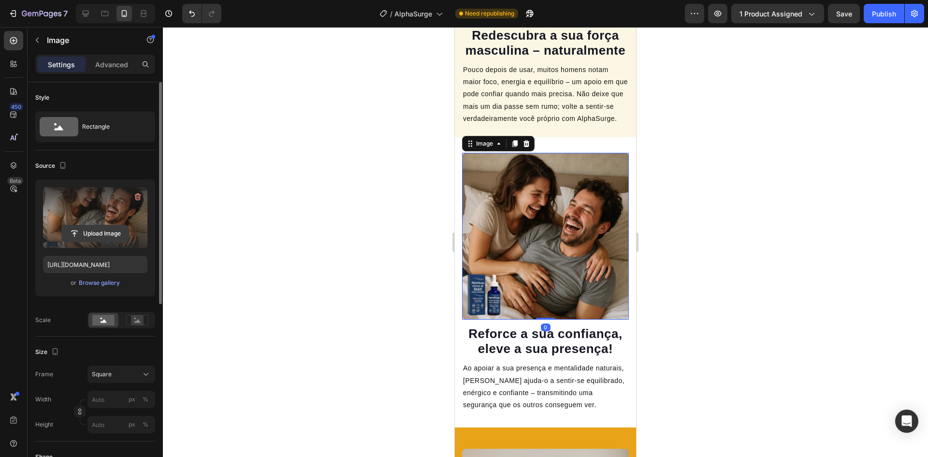
click at [85, 232] on input "file" at bounding box center [95, 233] width 67 height 16
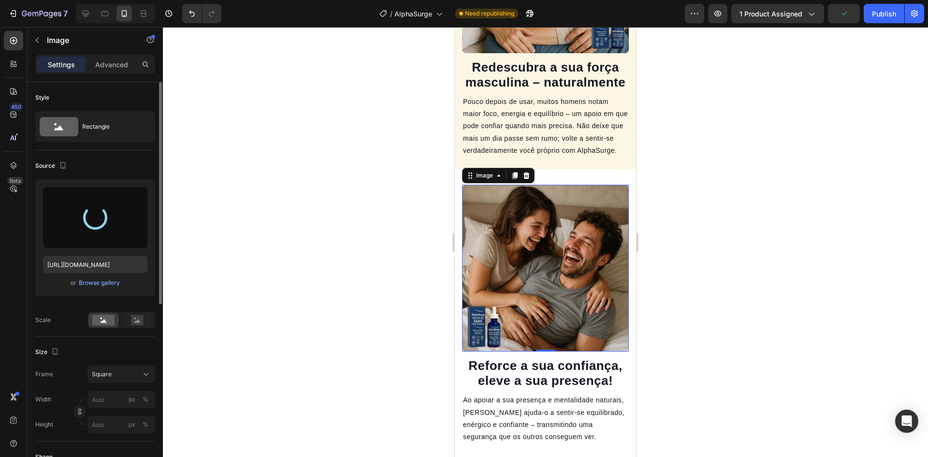
type input "https://cdn.shopify.com/s/files/1/0900/8293/5117/files/gempages_571862836234421…"
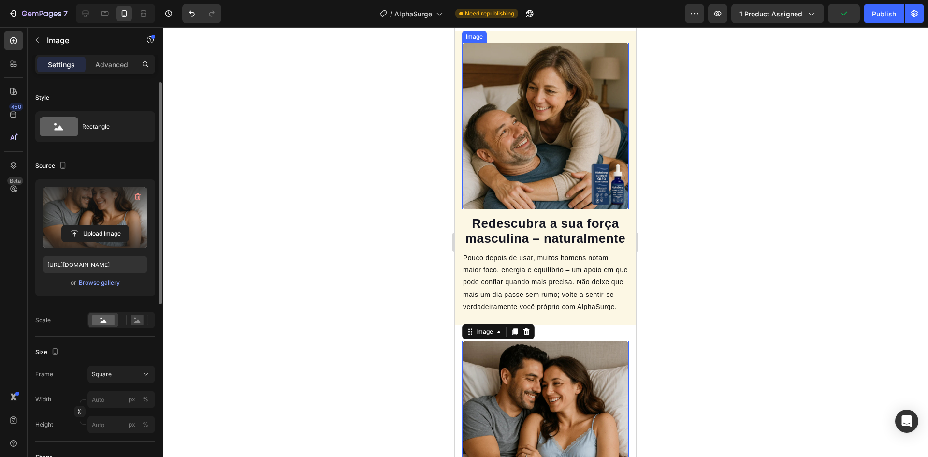
scroll to position [804, 0]
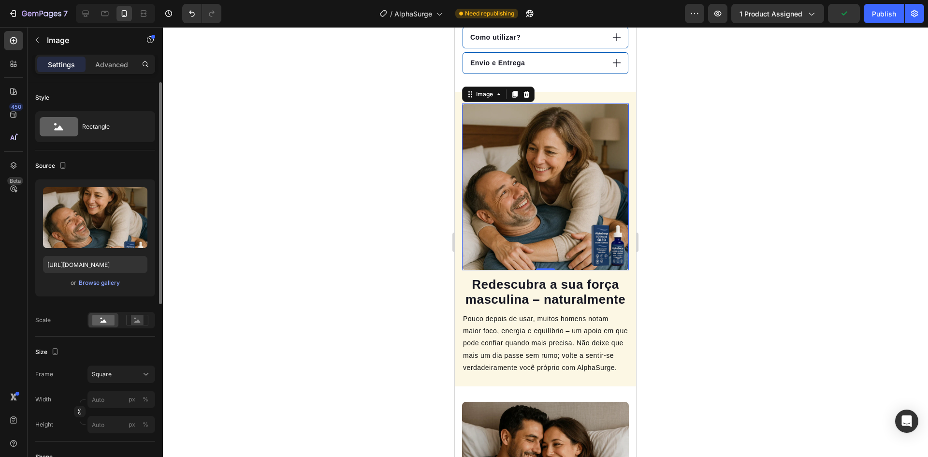
click at [528, 177] on img at bounding box center [545, 186] width 167 height 167
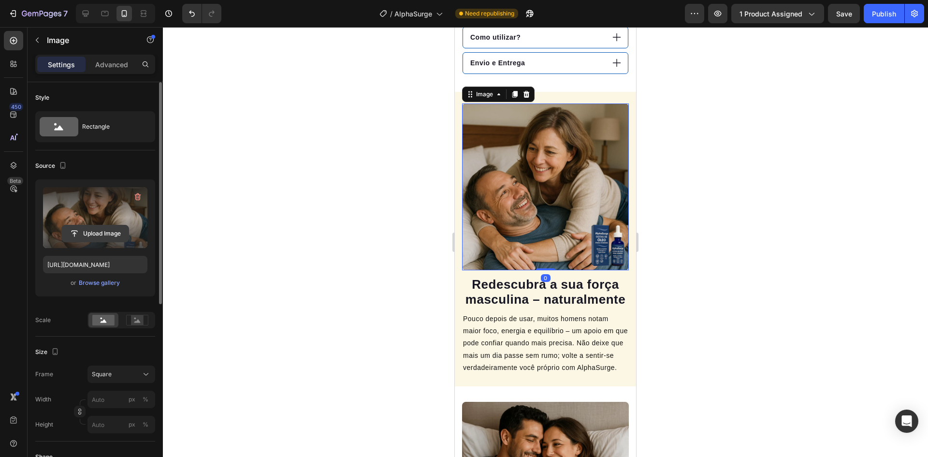
click at [90, 242] on button "Upload Image" at bounding box center [95, 233] width 68 height 17
click at [93, 235] on input "file" at bounding box center [95, 233] width 67 height 16
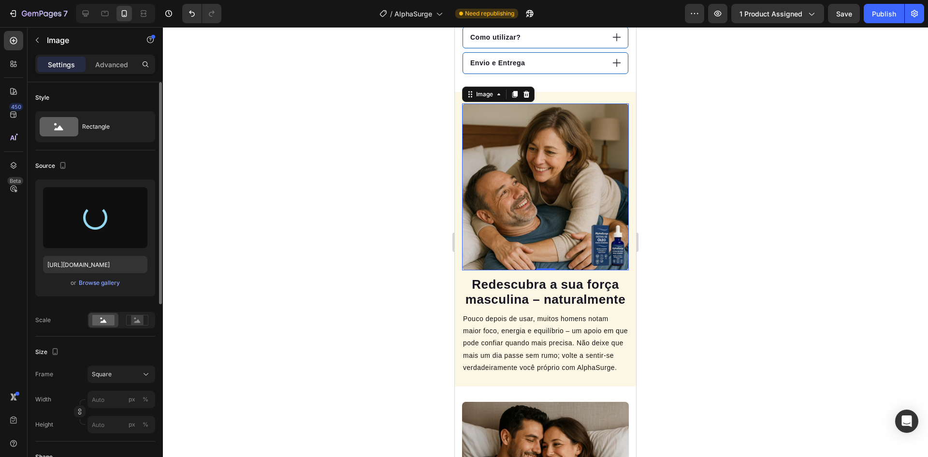
type input "https://cdn.shopify.com/s/files/1/0900/8293/5117/files/gempages_571862836234421…"
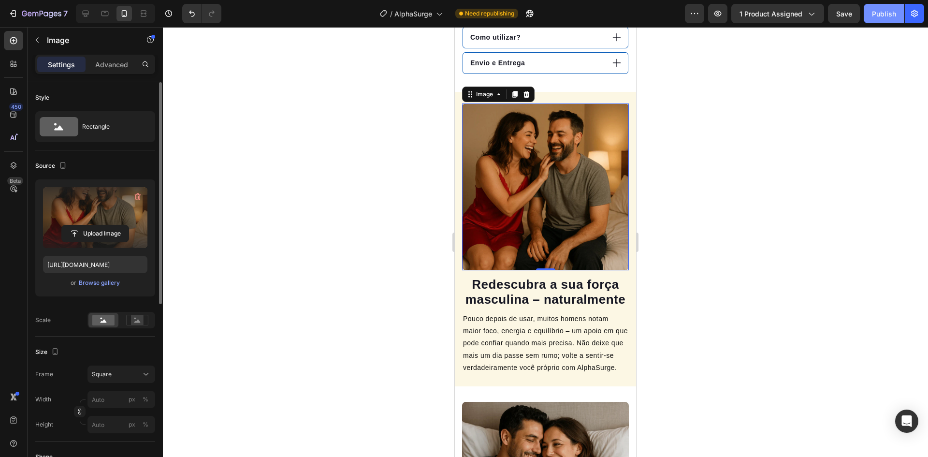
click at [883, 16] on div "Publish" at bounding box center [884, 14] width 24 height 10
click at [93, 15] on div at bounding box center [85, 13] width 15 height 15
type input "100"
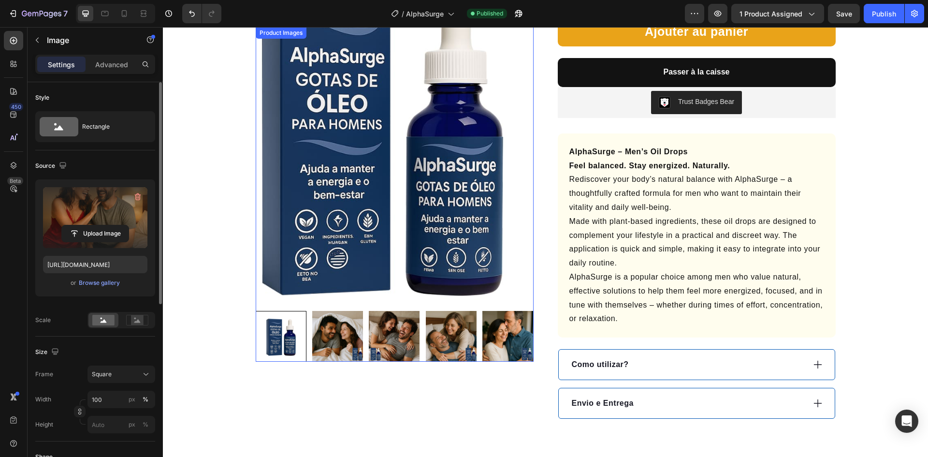
scroll to position [175, 0]
